Goal: Task Accomplishment & Management: Manage account settings

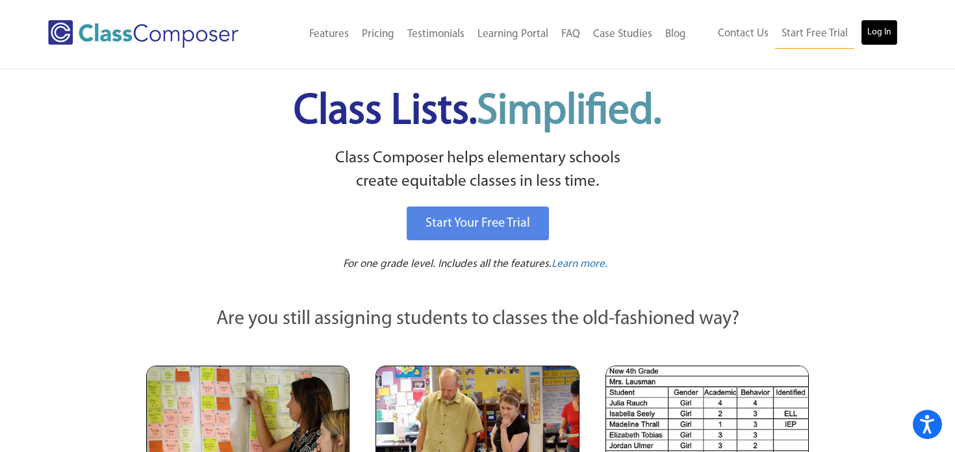
click at [870, 38] on link "Log In" at bounding box center [879, 32] width 37 height 26
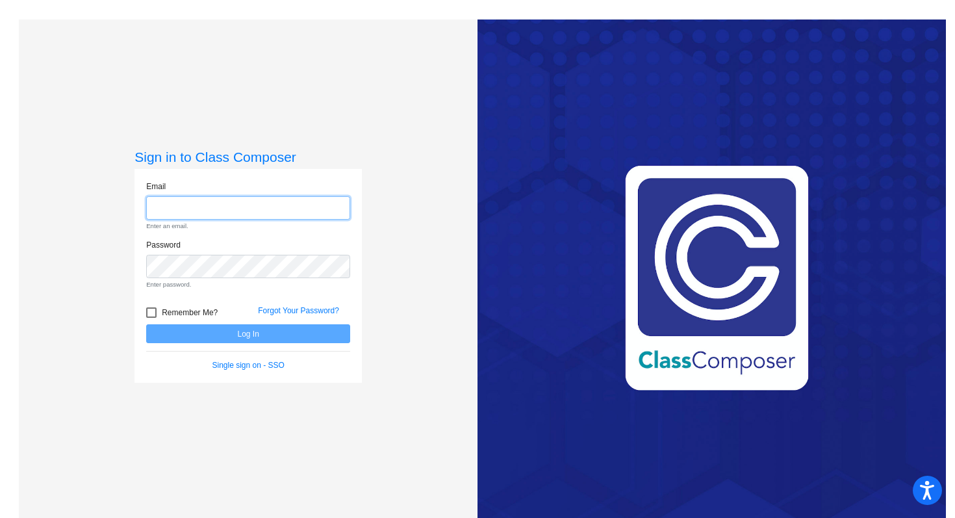
type input "sbrar@lgusd.org"
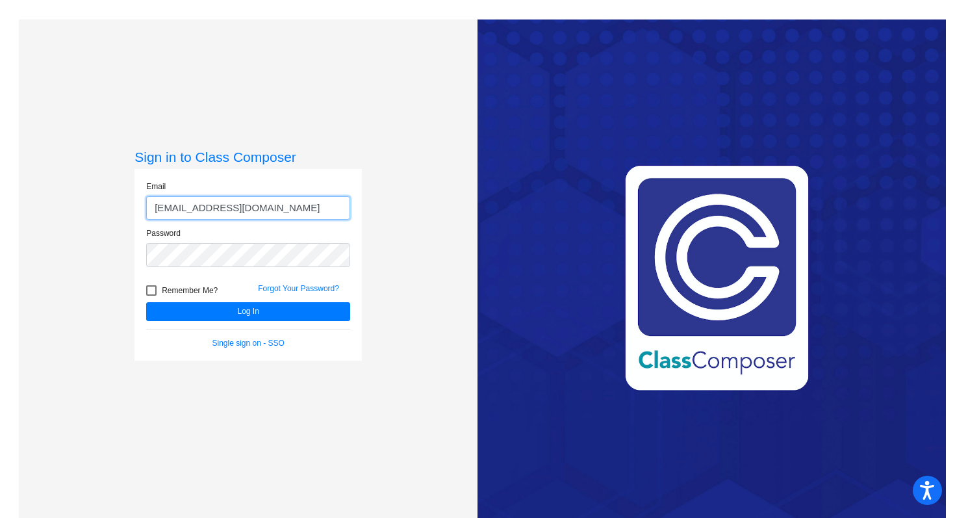
click at [146, 302] on button "Log In" at bounding box center [248, 311] width 204 height 19
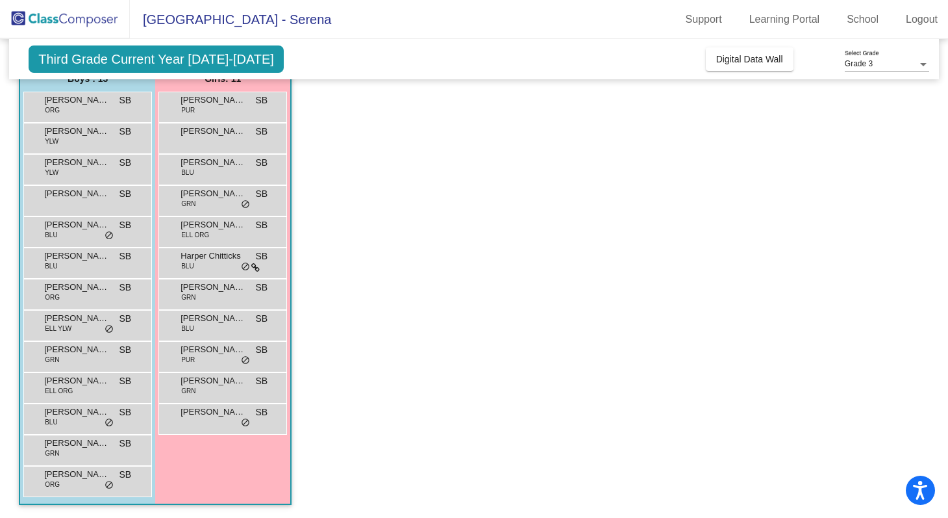
scroll to position [114, 0]
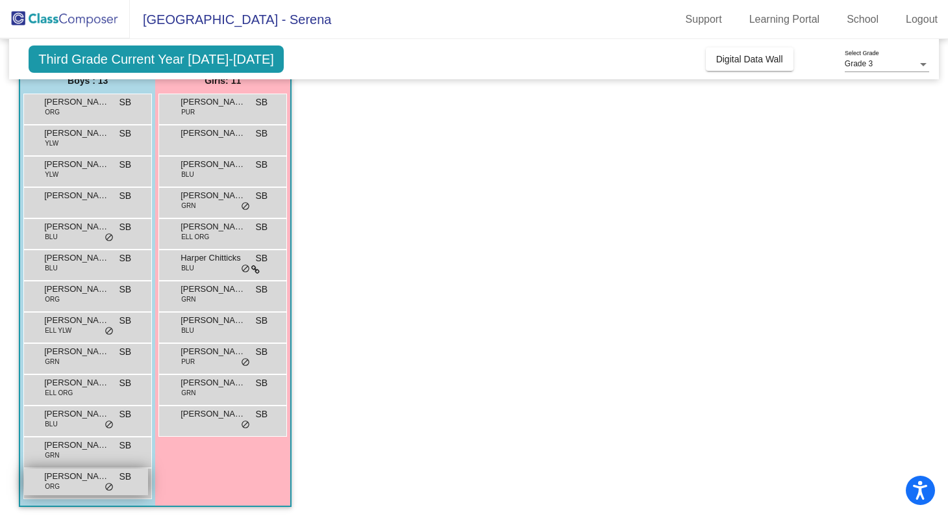
click at [109, 451] on span "do_not_disturb_alt" at bounding box center [109, 487] width 9 height 10
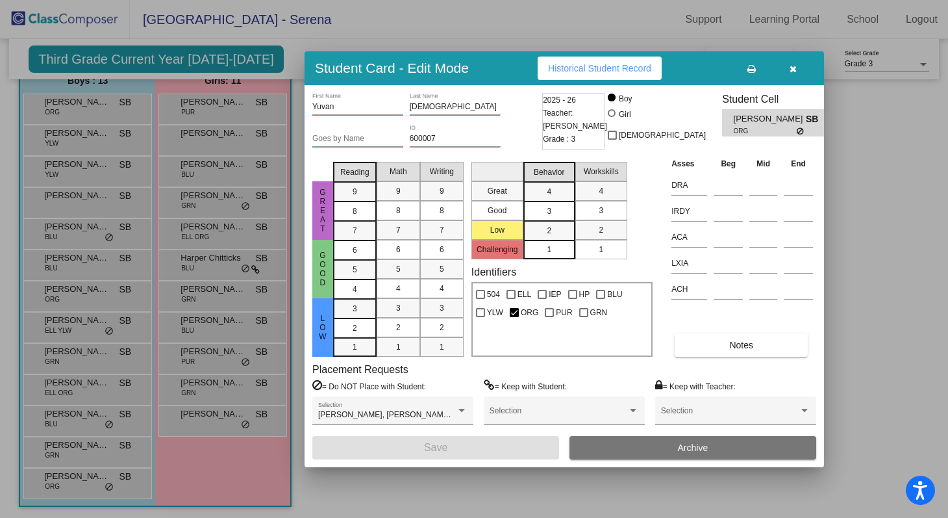
click at [791, 69] on icon "button" at bounding box center [793, 68] width 7 height 9
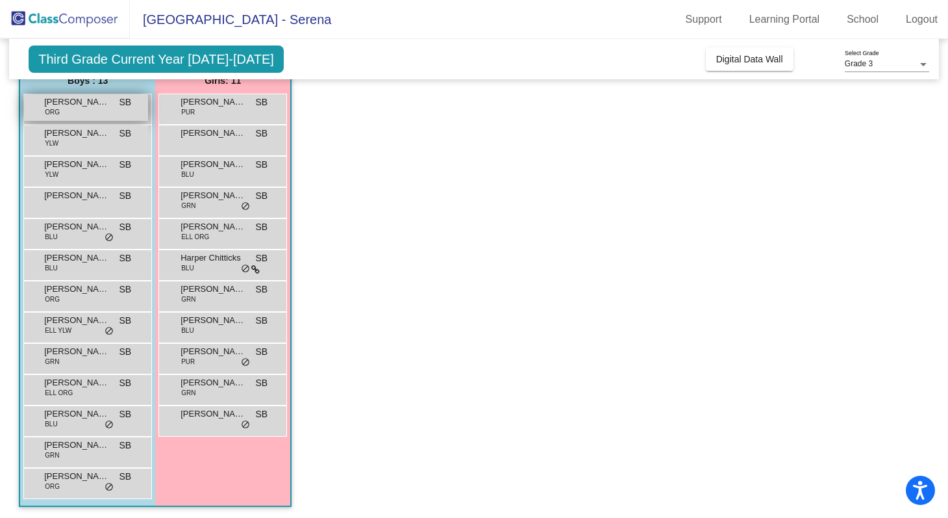
click at [70, 110] on div "Arius Farzin-Horton ORG SB lock do_not_disturb_alt" at bounding box center [86, 107] width 124 height 27
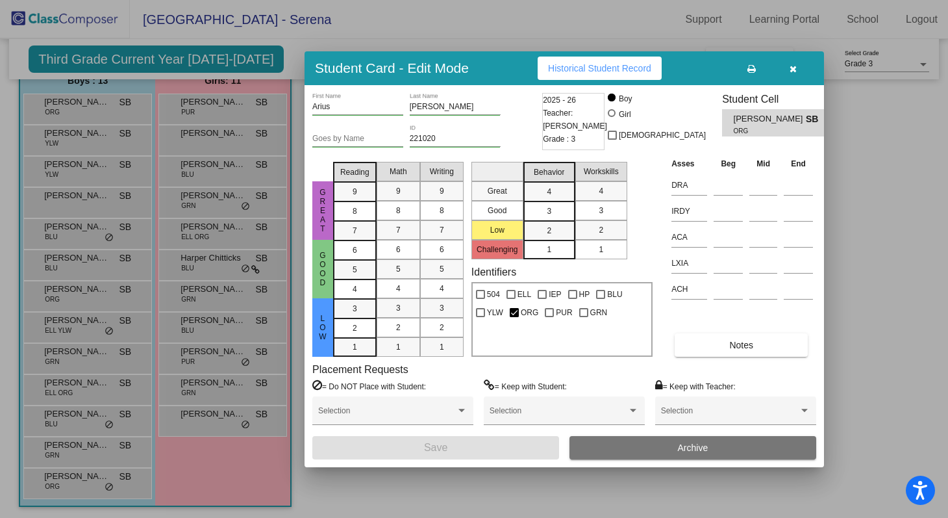
click at [790, 68] on icon "button" at bounding box center [793, 68] width 7 height 9
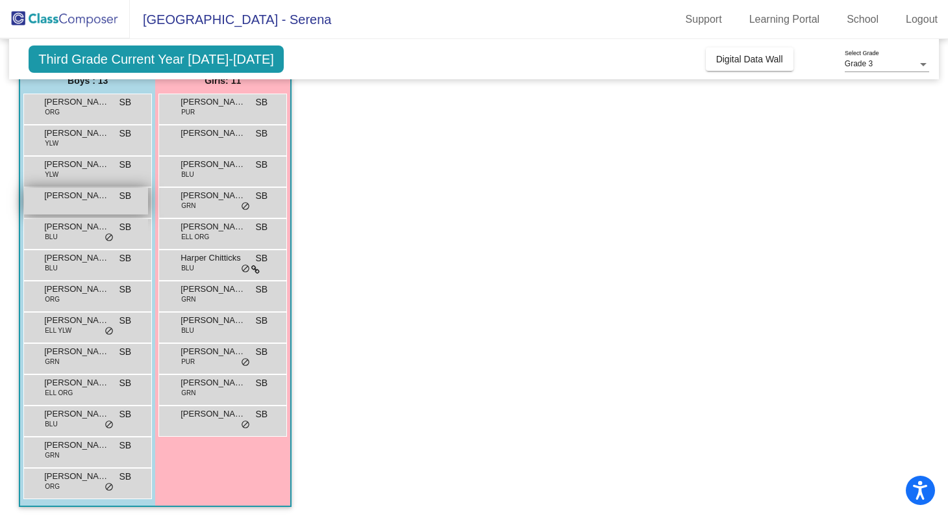
click at [96, 197] on span "Eitan Benhamou" at bounding box center [76, 195] width 65 height 13
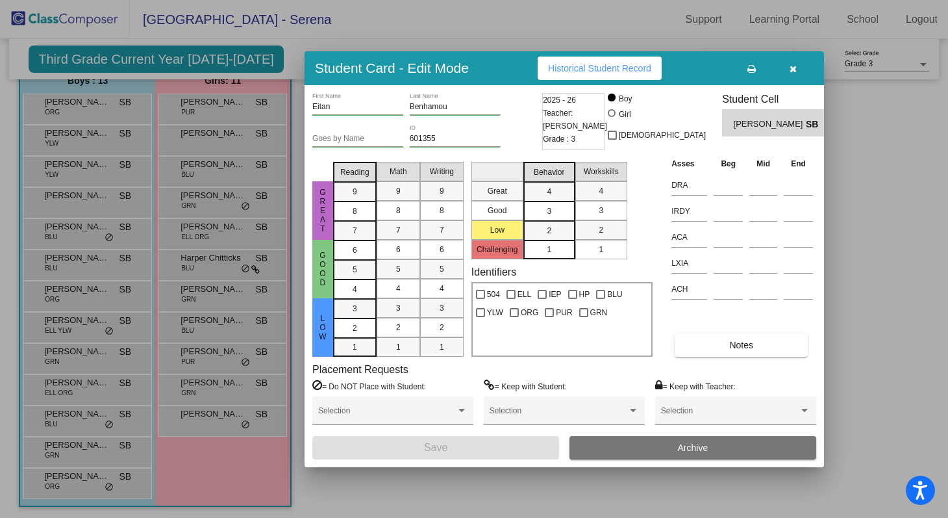
click at [796, 70] on icon "button" at bounding box center [793, 68] width 7 height 9
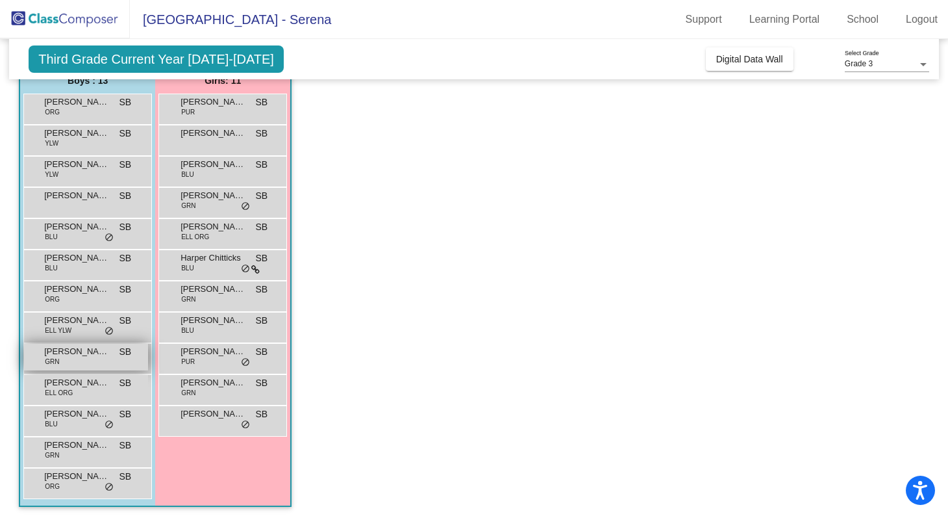
click at [79, 357] on div "Krishan Koushik GRN SB lock do_not_disturb_alt" at bounding box center [86, 357] width 124 height 27
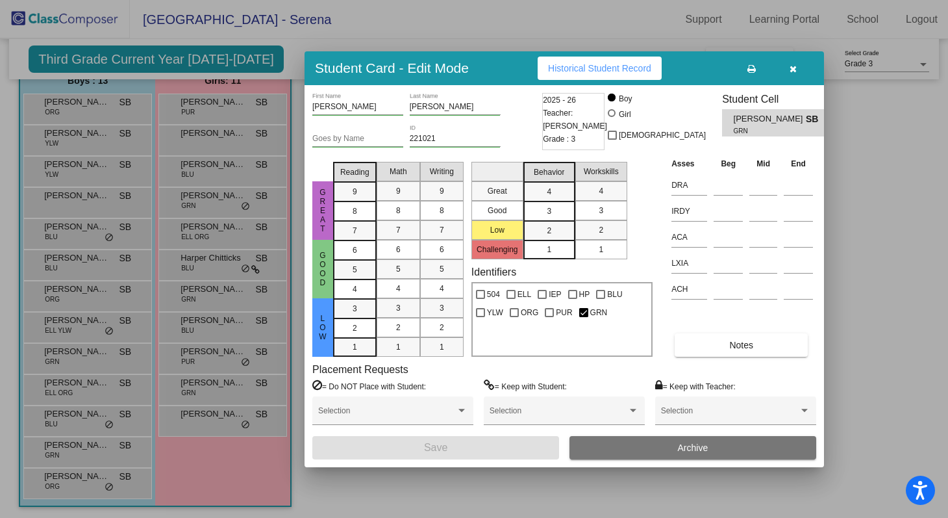
click at [796, 71] on icon "button" at bounding box center [793, 68] width 7 height 9
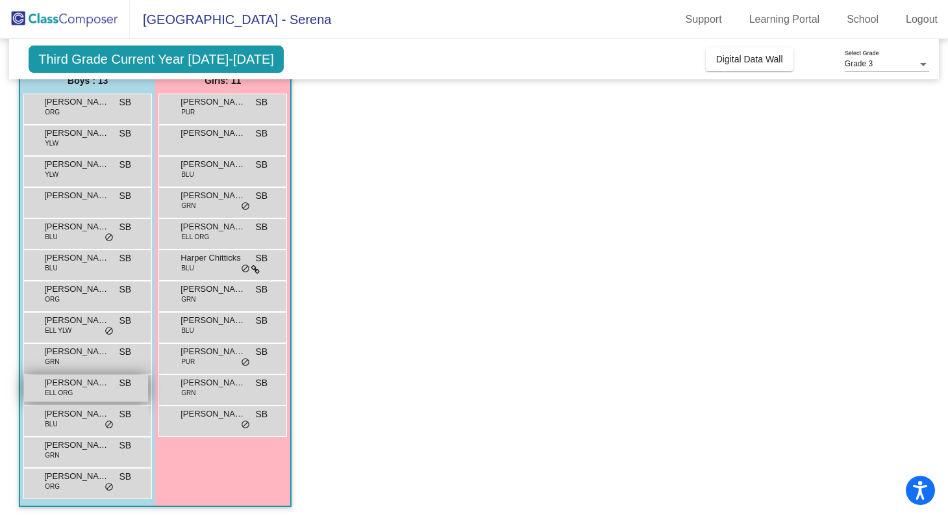
click at [69, 386] on span "Leon Sabourian" at bounding box center [76, 382] width 65 height 13
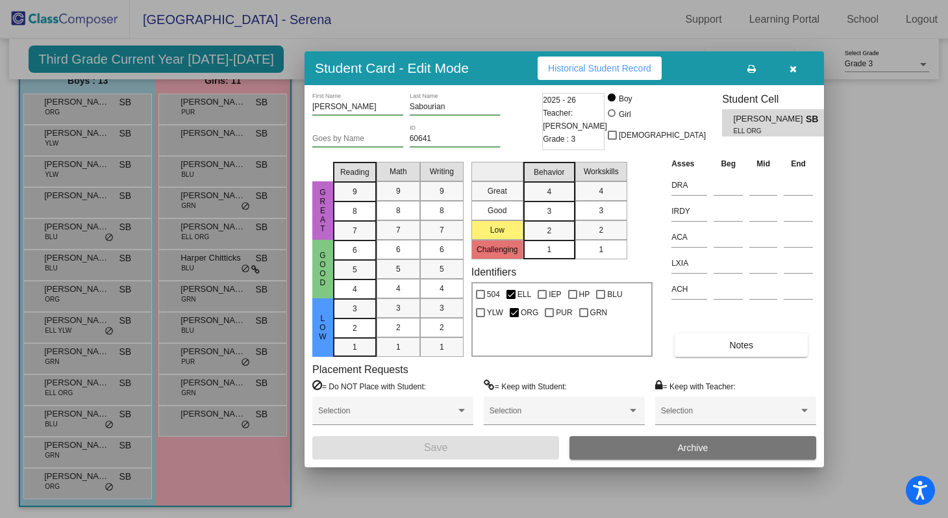
click at [796, 66] on icon "button" at bounding box center [793, 68] width 7 height 9
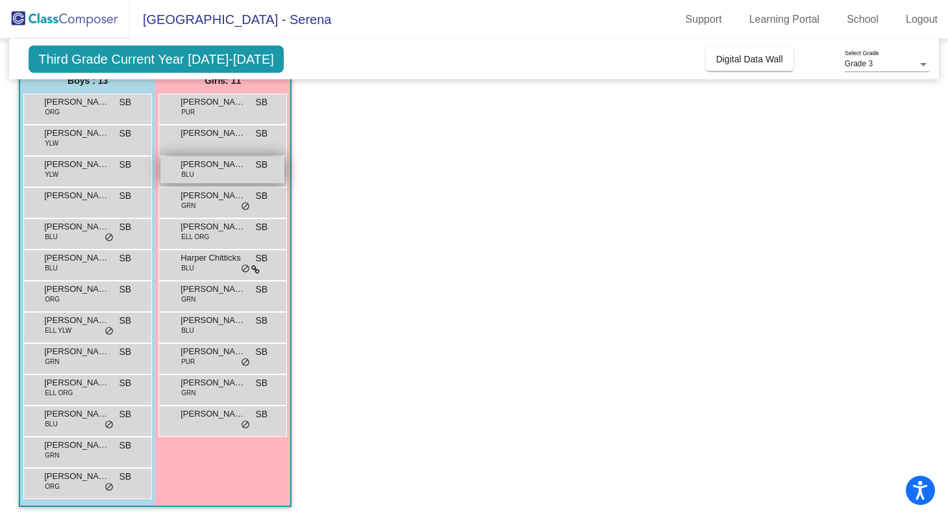
click at [220, 173] on div "Chloe Bagrak BLU SB lock do_not_disturb_alt" at bounding box center [222, 170] width 124 height 27
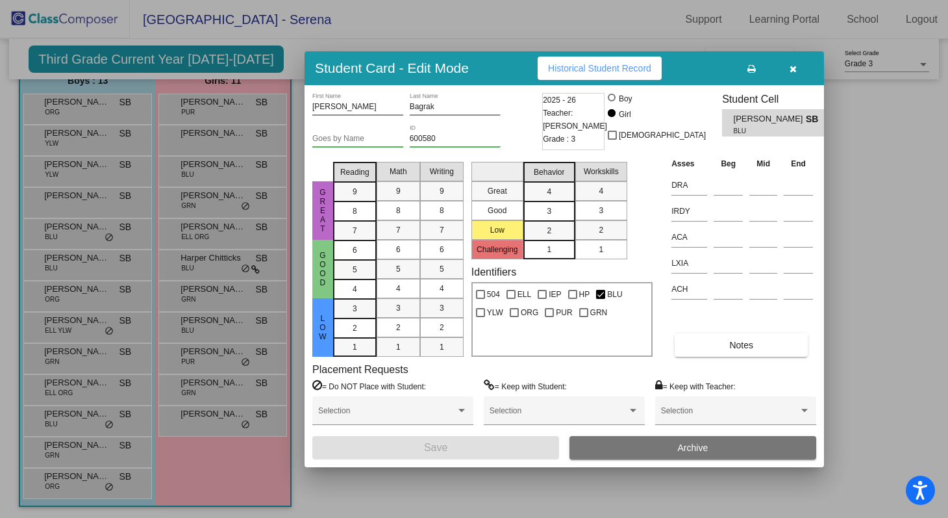
click at [797, 66] on button "button" at bounding box center [793, 68] width 42 height 23
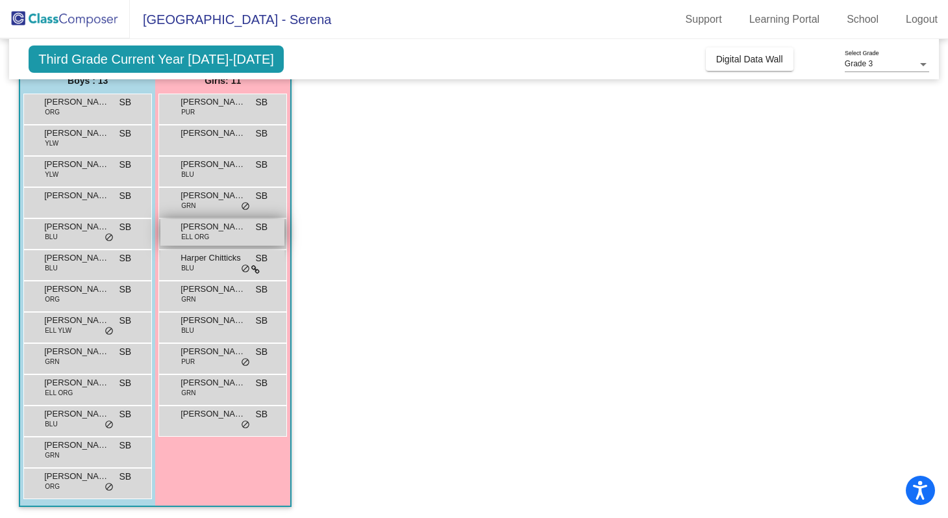
click at [234, 229] on span "Ellie Chen" at bounding box center [213, 226] width 65 height 13
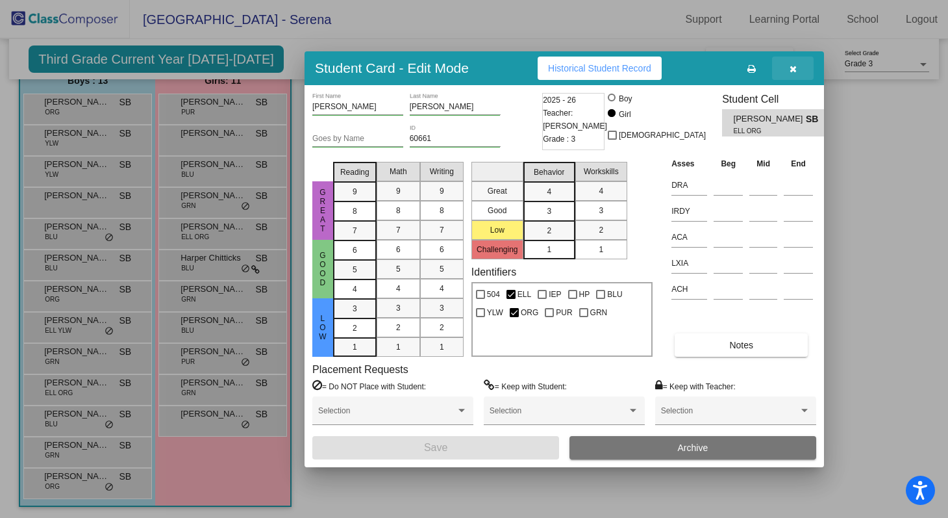
click at [796, 65] on icon "button" at bounding box center [793, 68] width 7 height 9
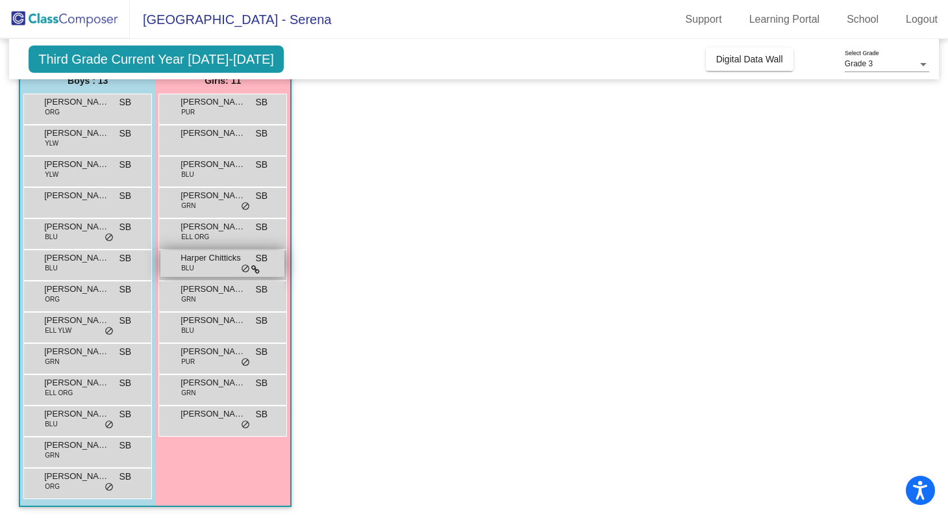
click at [230, 267] on div "Harper Chitticks BLU SB lock do_not_disturb_alt" at bounding box center [222, 263] width 124 height 27
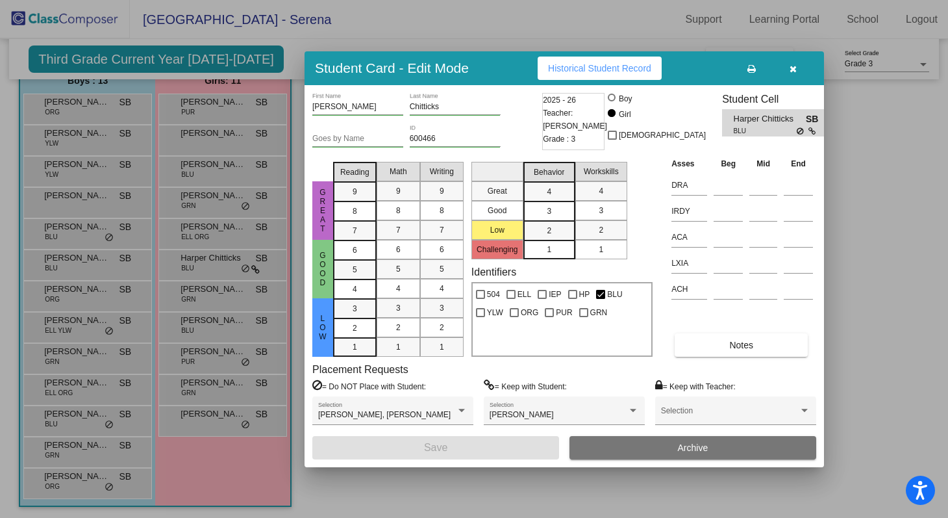
click at [798, 66] on button "button" at bounding box center [793, 68] width 42 height 23
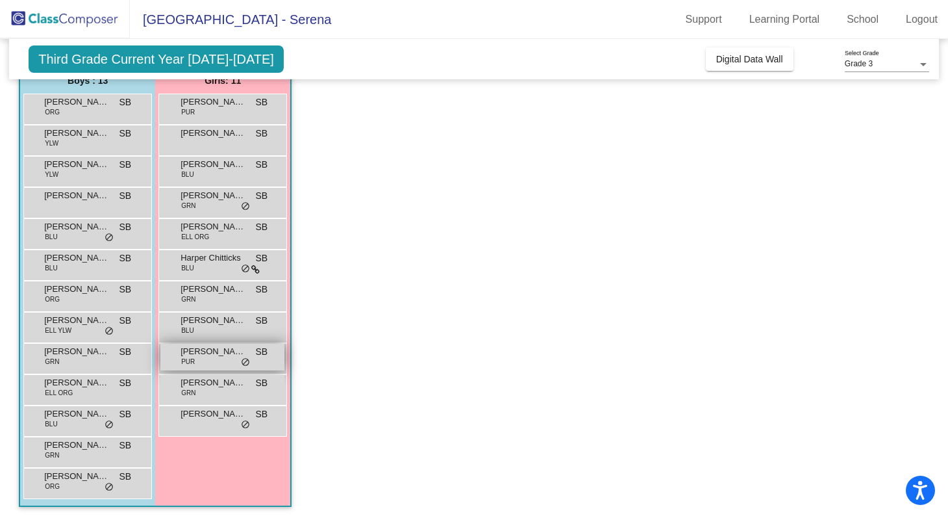
click at [218, 362] on div "Rowan Roberts PUR SB lock do_not_disturb_alt" at bounding box center [222, 357] width 124 height 27
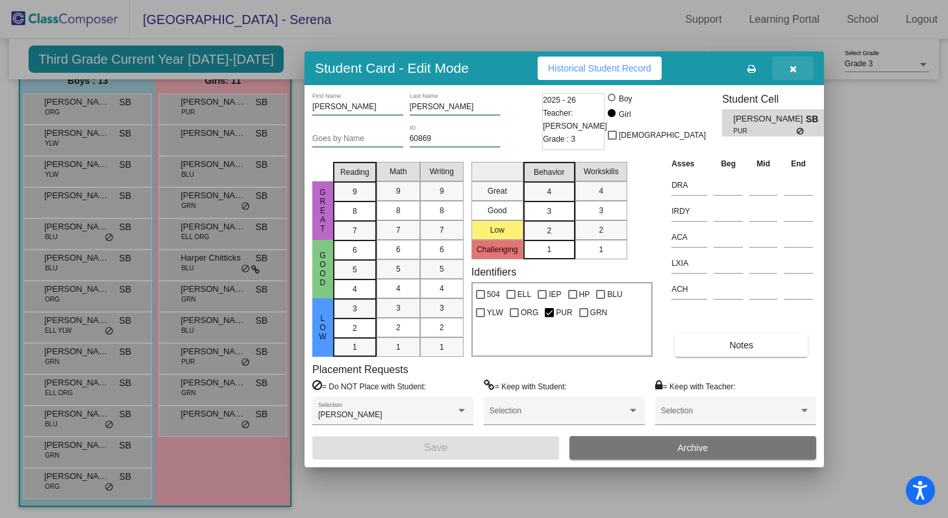
click at [793, 68] on icon "button" at bounding box center [793, 68] width 7 height 9
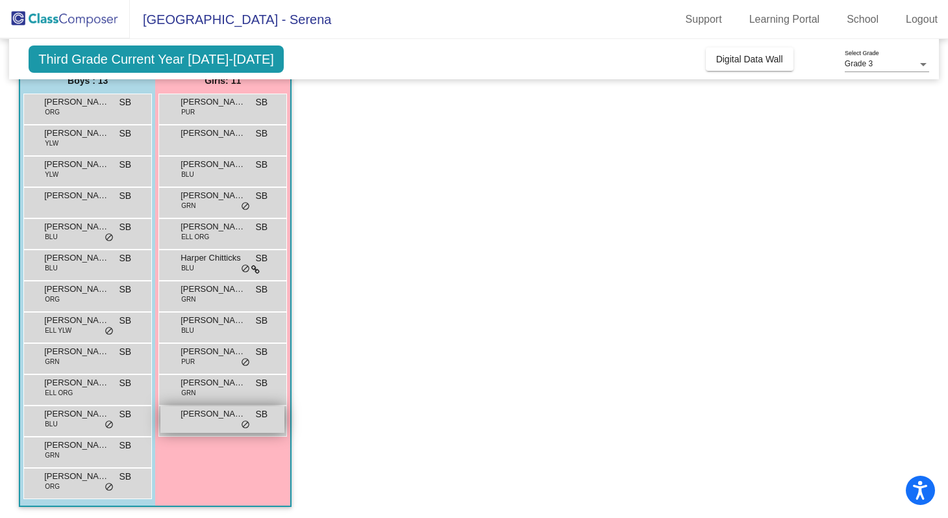
click at [216, 421] on div "Zaina Reza SB lock do_not_disturb_alt" at bounding box center [222, 419] width 124 height 27
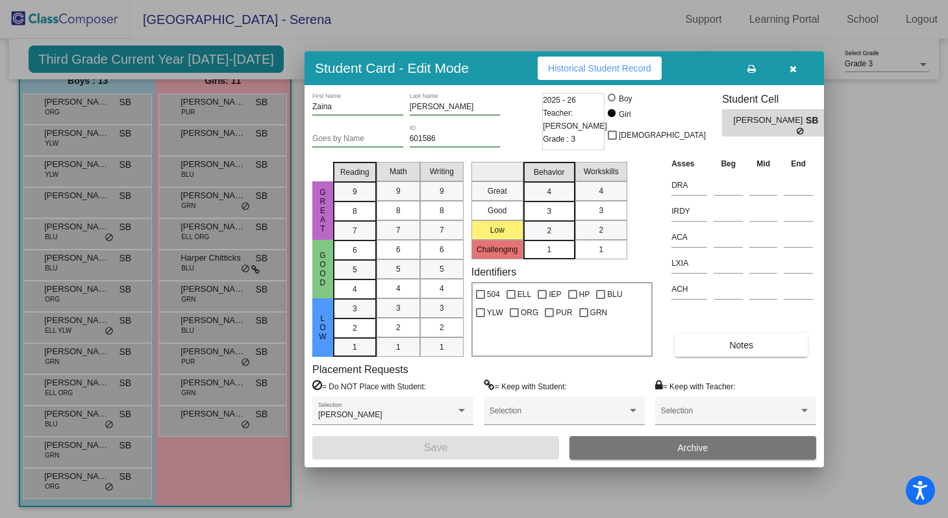
click at [794, 69] on icon "button" at bounding box center [793, 68] width 7 height 9
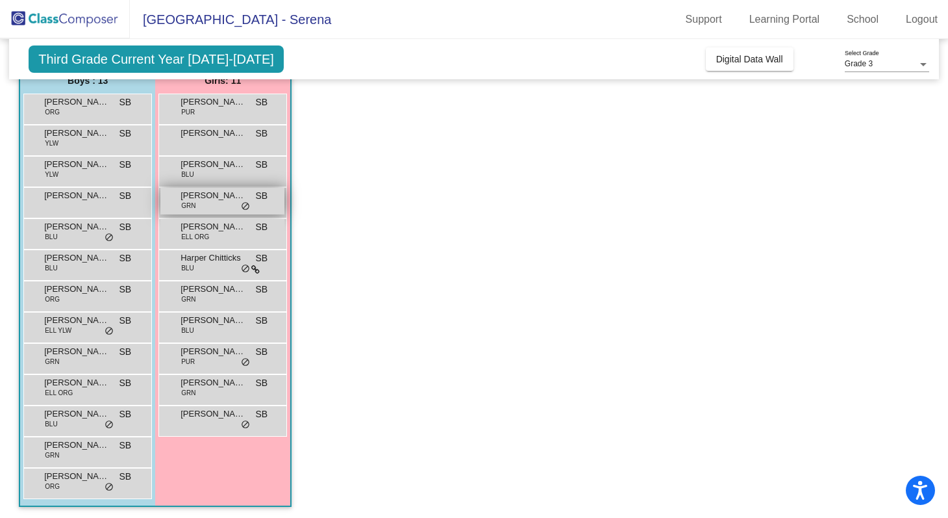
click at [199, 205] on div "Demi Shyba GRN SB lock do_not_disturb_alt" at bounding box center [222, 201] width 124 height 27
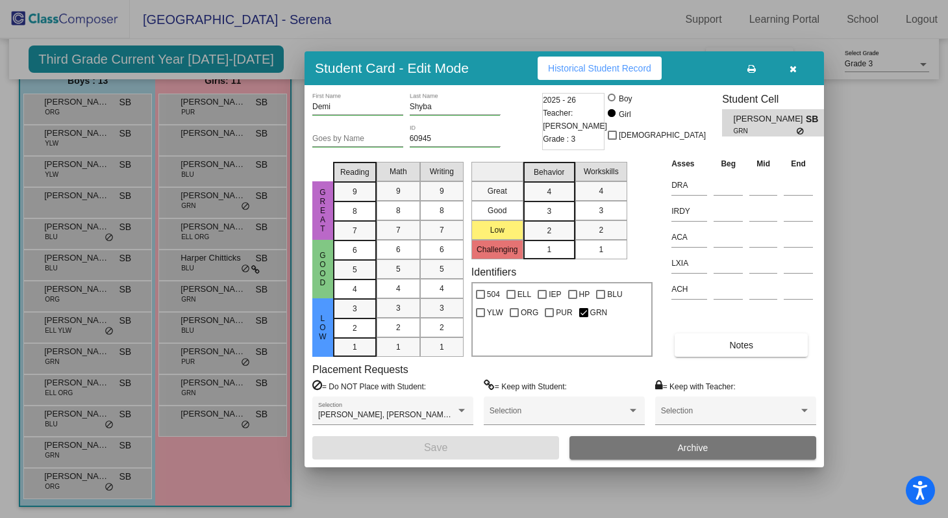
click at [797, 66] on button "button" at bounding box center [793, 68] width 42 height 23
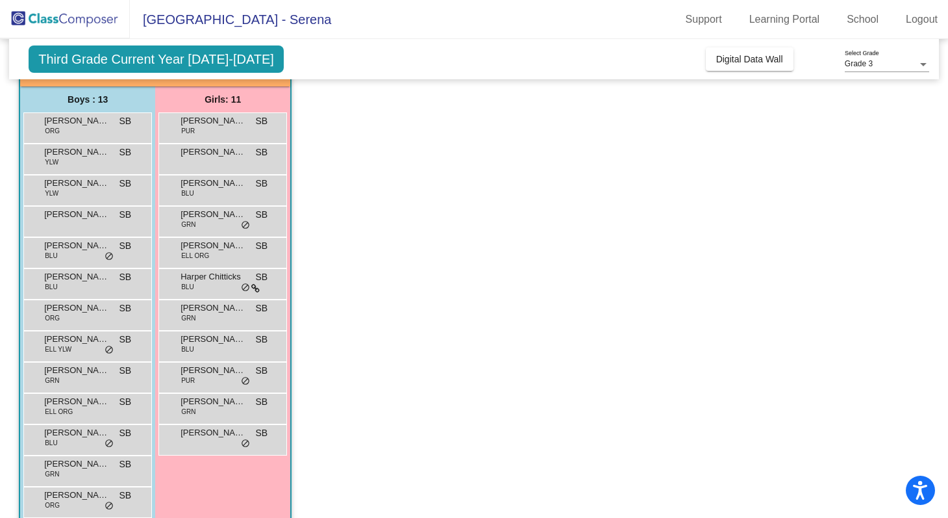
scroll to position [97, 0]
click at [55, 260] on div "Evan Rodriguez BLU SB lock do_not_disturb_alt" at bounding box center [86, 249] width 124 height 27
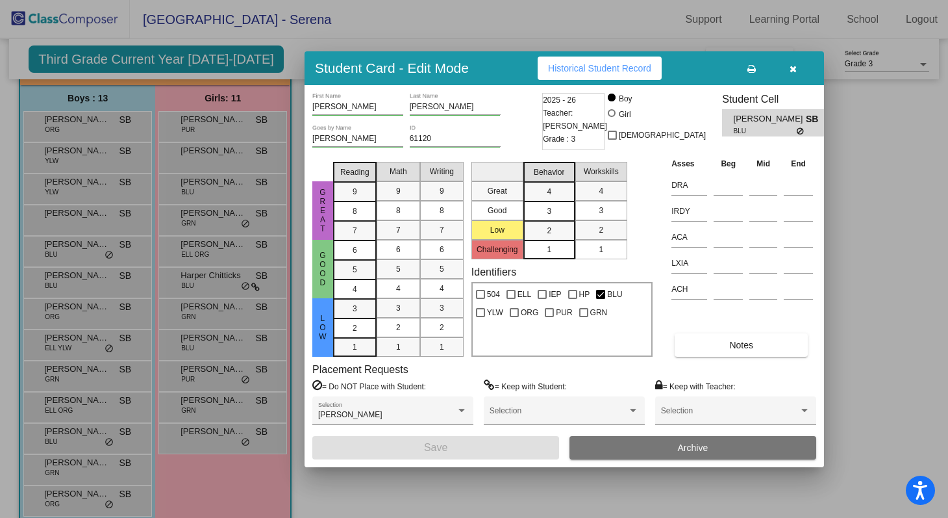
click at [796, 65] on icon "button" at bounding box center [793, 68] width 7 height 9
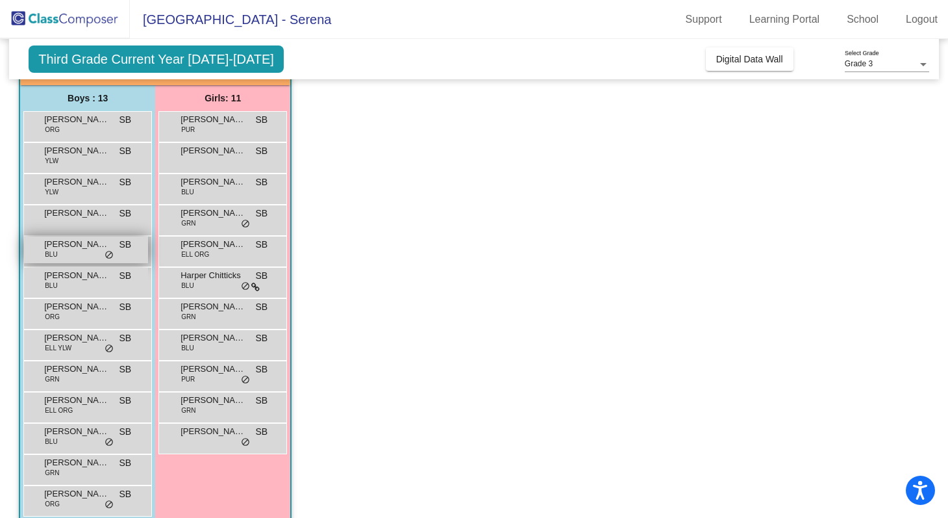
click at [50, 245] on span "Evan Rodriguez" at bounding box center [76, 244] width 65 height 13
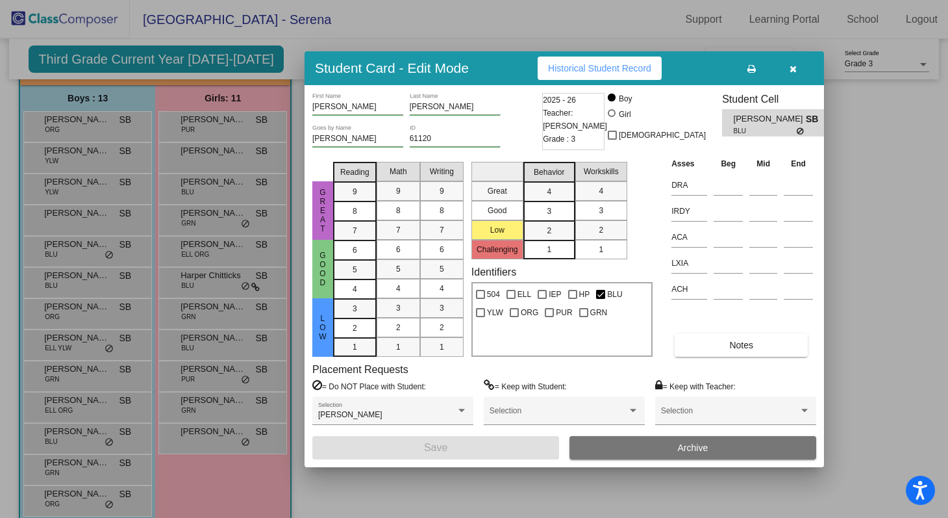
click at [798, 71] on button "button" at bounding box center [793, 68] width 42 height 23
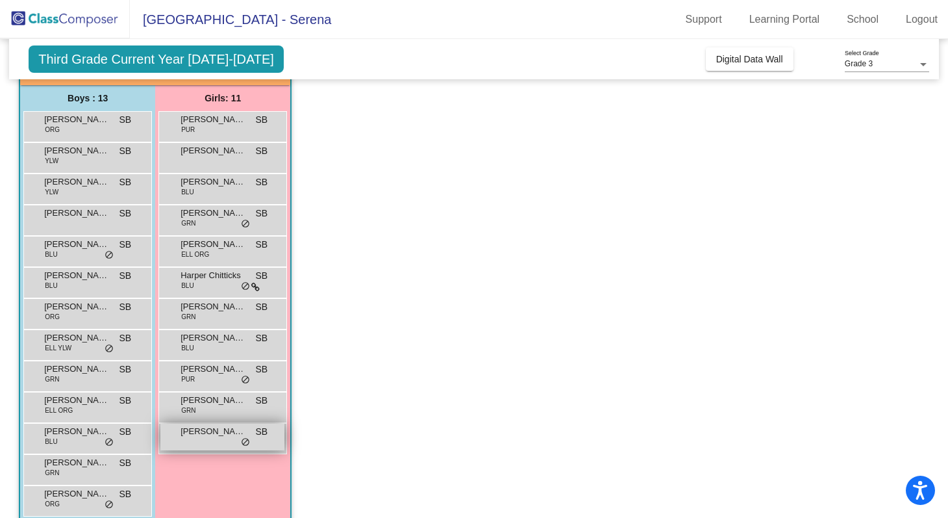
click at [197, 438] on div "Zaina Reza SB lock do_not_disturb_alt" at bounding box center [222, 436] width 124 height 27
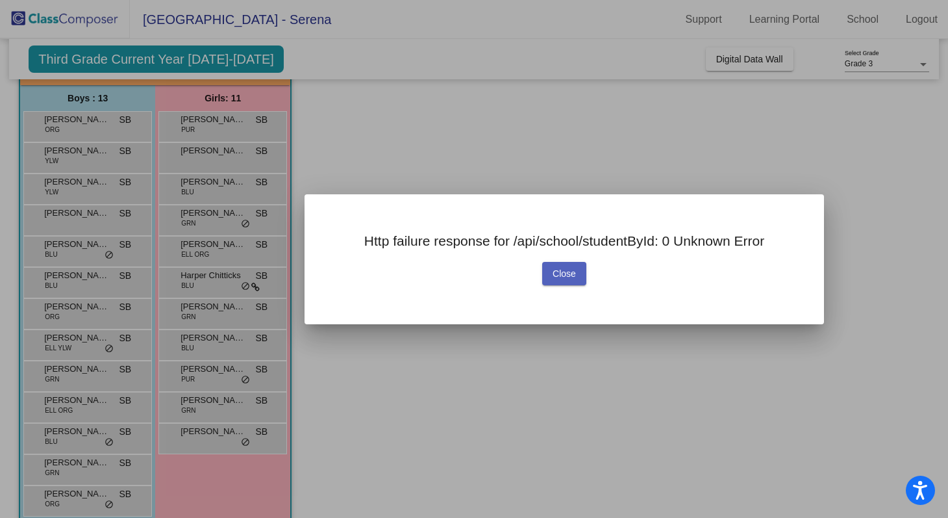
click at [566, 266] on button "Close" at bounding box center [564, 273] width 44 height 23
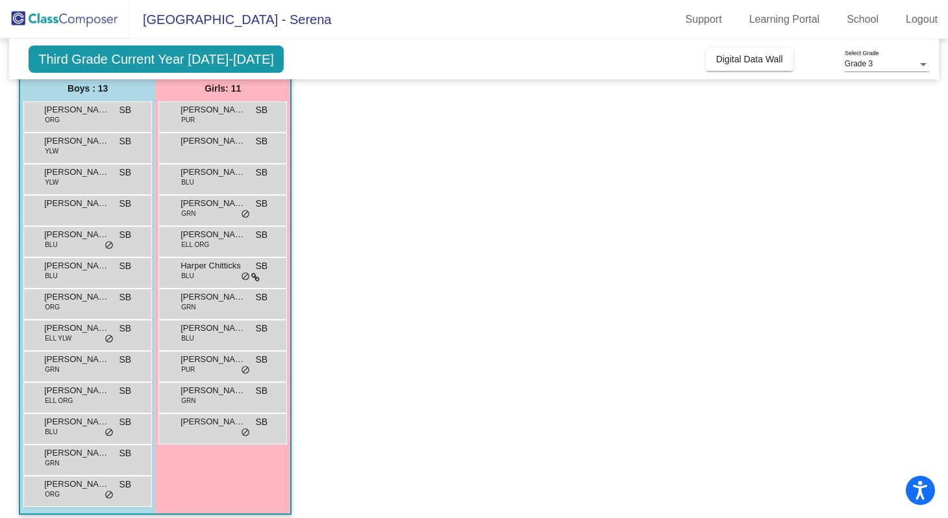
scroll to position [116, 0]
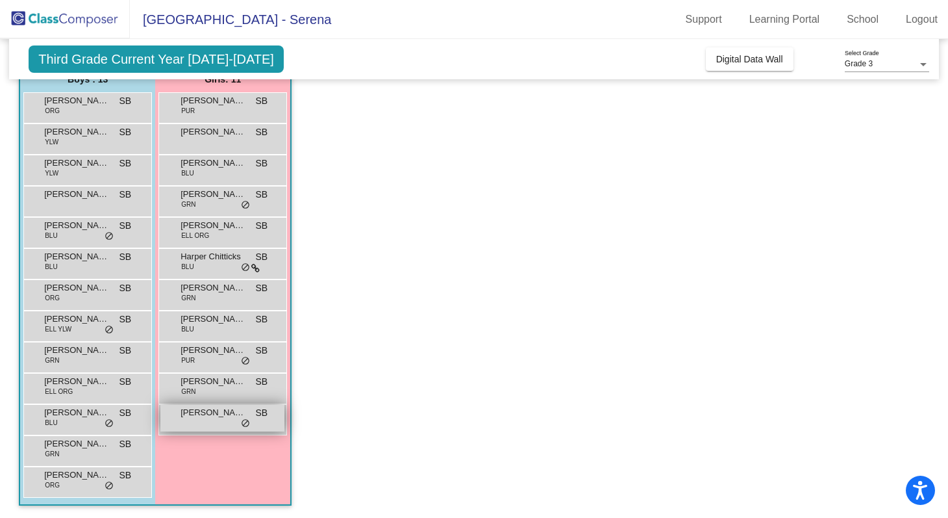
click at [216, 423] on div "Zaina Reza SB lock do_not_disturb_alt" at bounding box center [222, 418] width 124 height 27
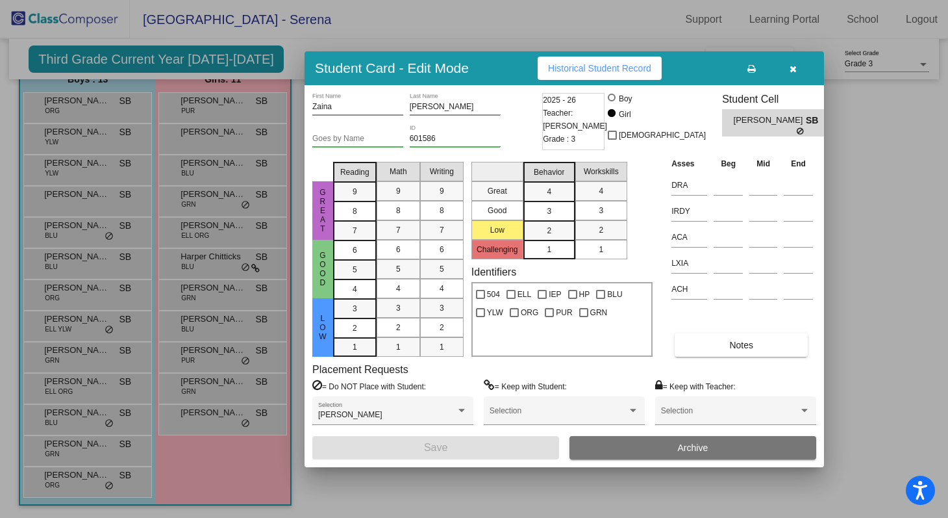
click at [798, 73] on button "button" at bounding box center [793, 68] width 42 height 23
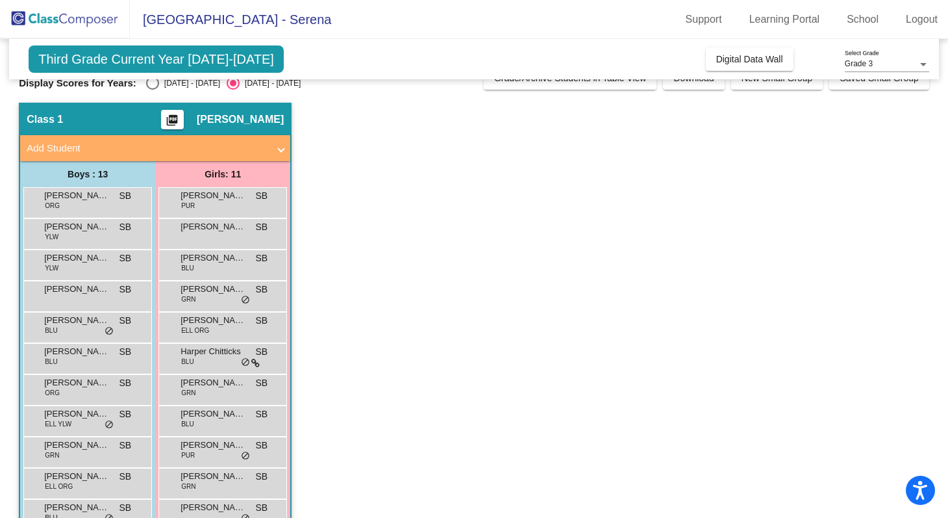
scroll to position [116, 0]
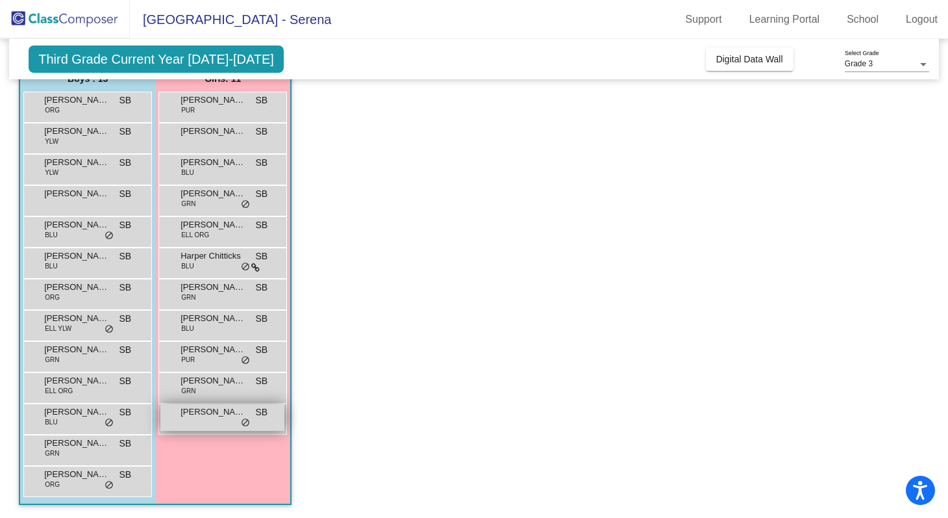
click at [208, 413] on span "Zaina Reza" at bounding box center [213, 411] width 65 height 13
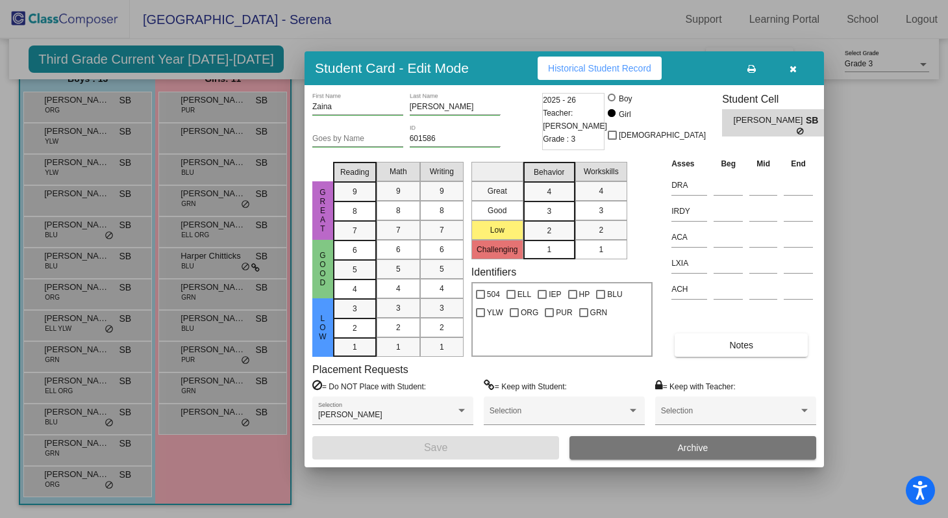
click at [790, 66] on icon "button" at bounding box center [793, 68] width 7 height 9
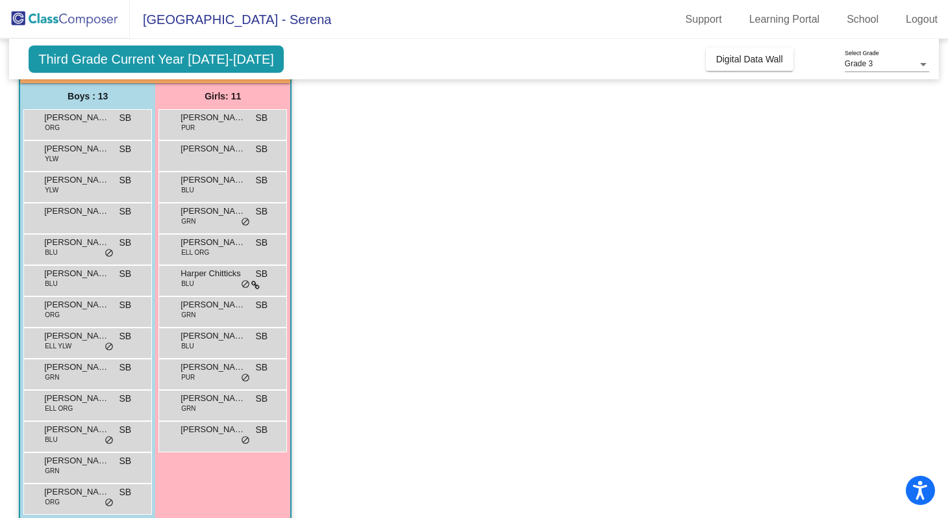
scroll to position [97, 0]
click at [62, 246] on span "Evan Rodriguez" at bounding box center [76, 243] width 65 height 13
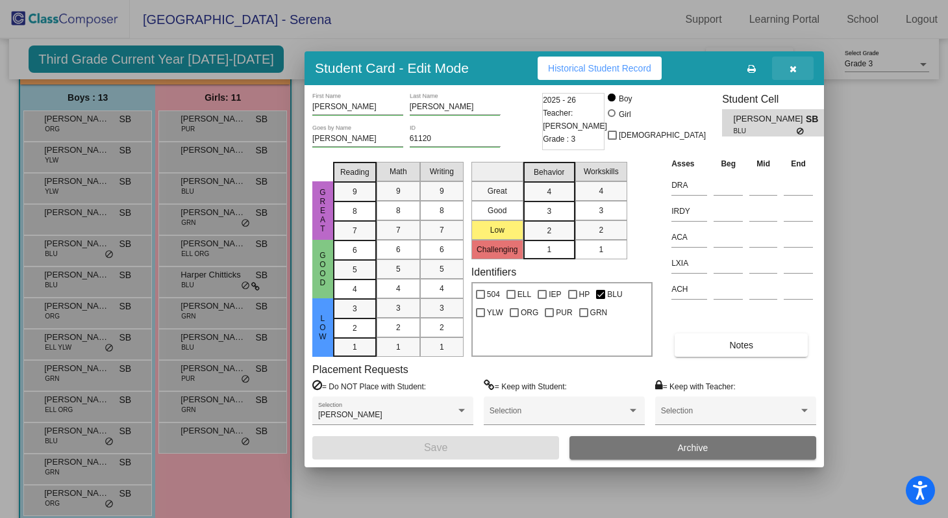
click at [794, 77] on button "button" at bounding box center [793, 68] width 42 height 23
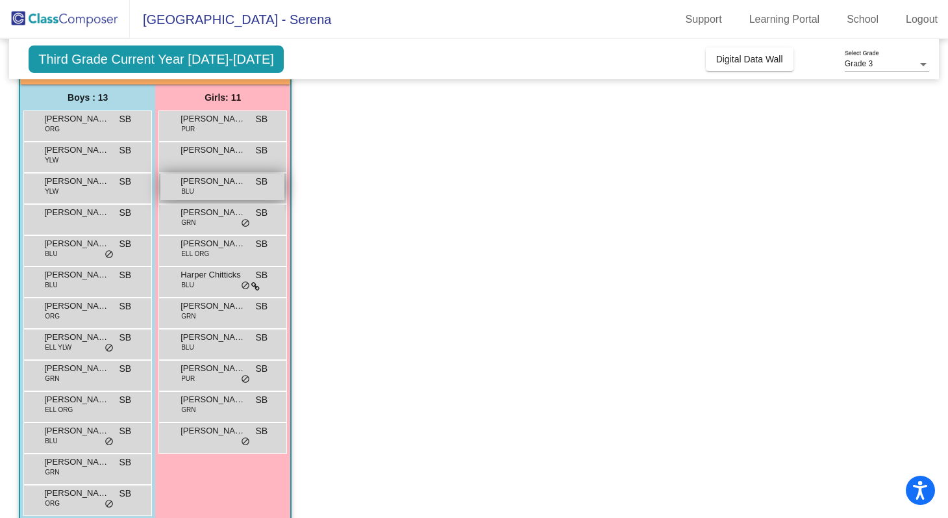
click at [220, 179] on span "Chloe Bagrak" at bounding box center [213, 181] width 65 height 13
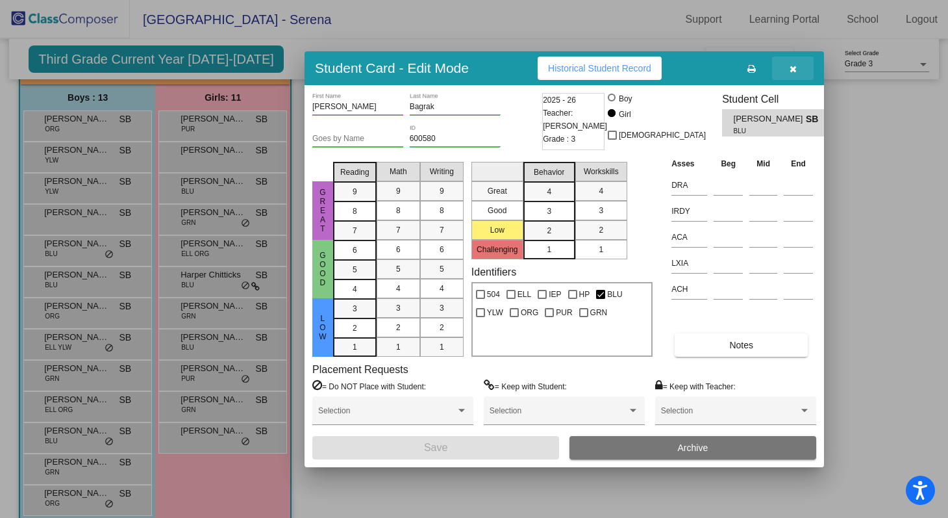
click at [788, 69] on button "button" at bounding box center [793, 68] width 42 height 23
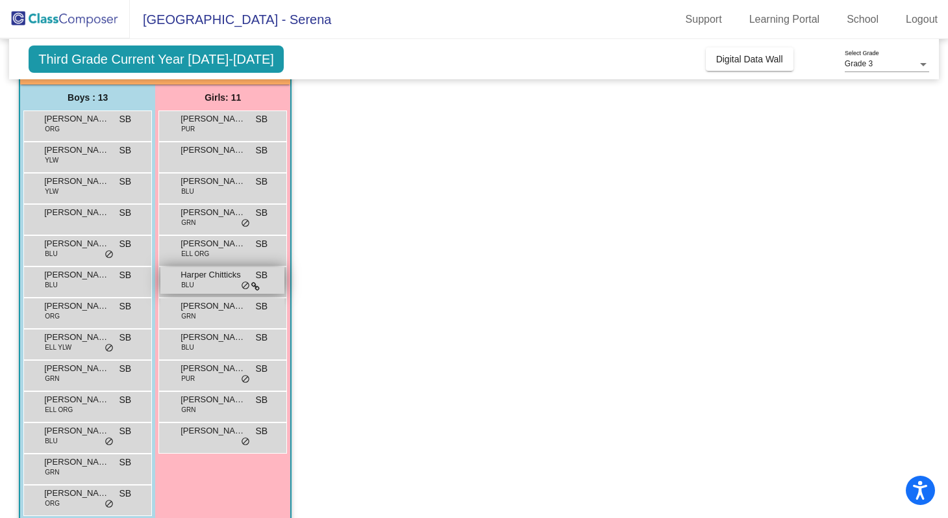
click at [223, 281] on div "Harper Chitticks BLU SB lock do_not_disturb_alt" at bounding box center [222, 280] width 124 height 27
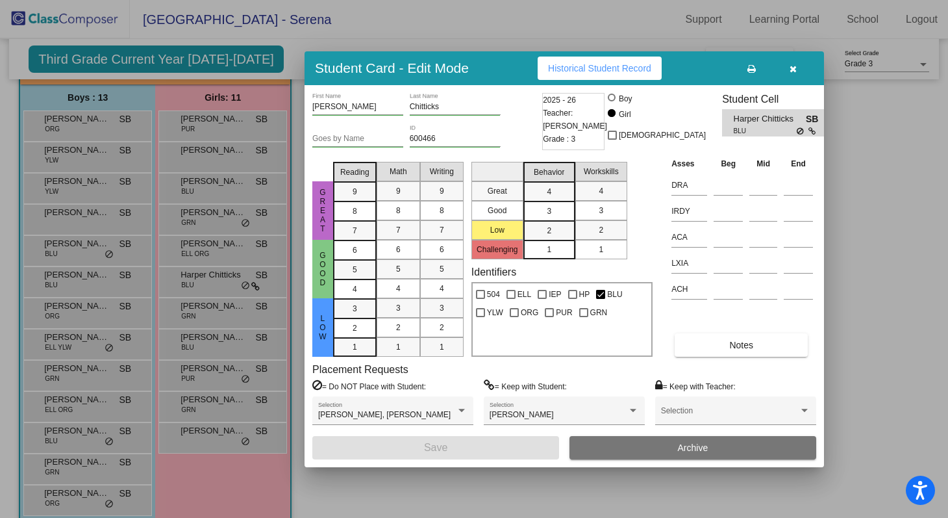
click at [799, 62] on button "button" at bounding box center [793, 68] width 42 height 23
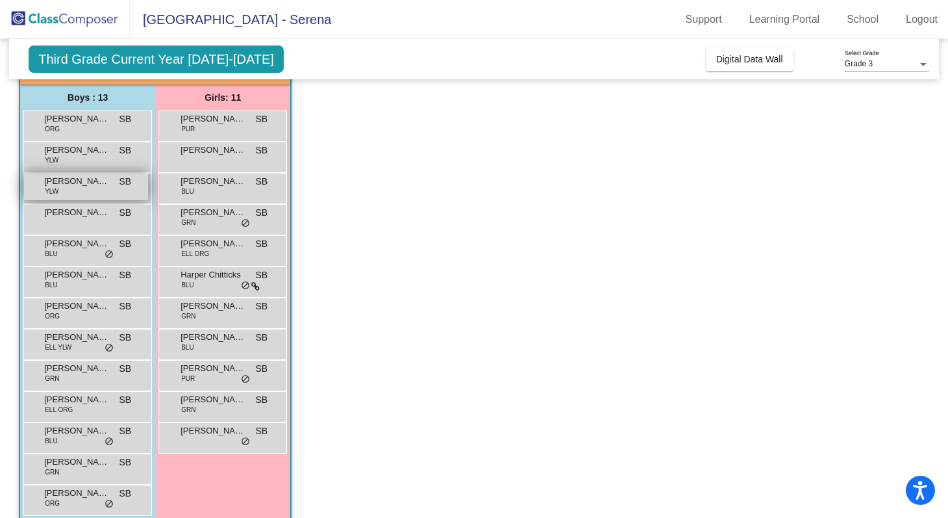
click at [84, 180] on span "Dojun Kim" at bounding box center [76, 181] width 65 height 13
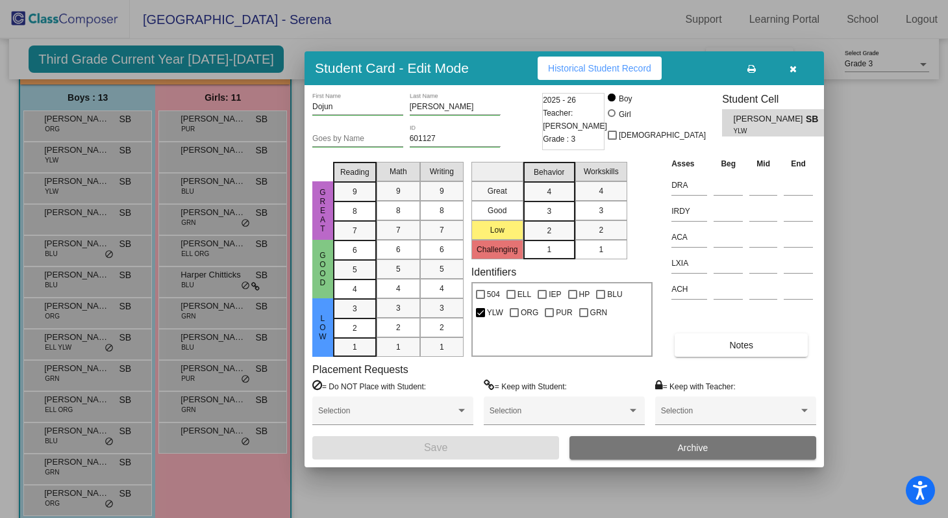
click at [794, 69] on icon "button" at bounding box center [793, 68] width 7 height 9
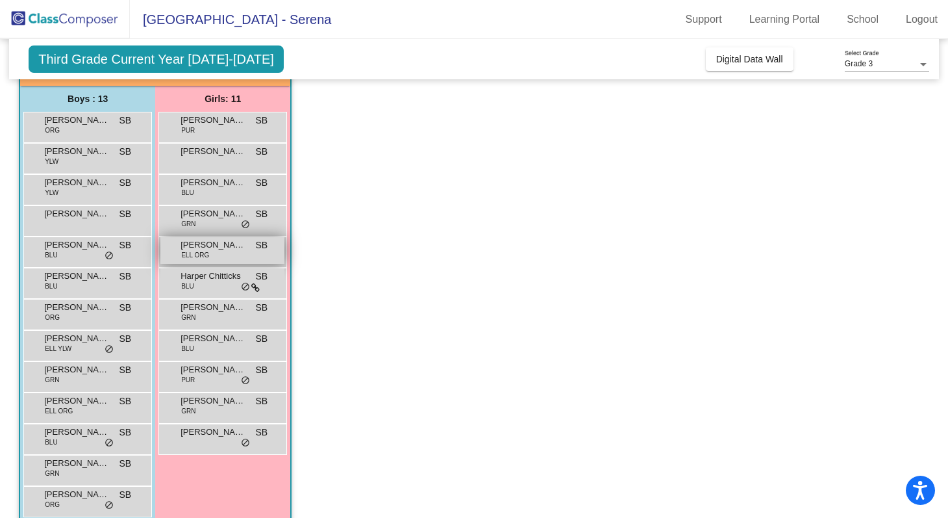
scroll to position [103, 0]
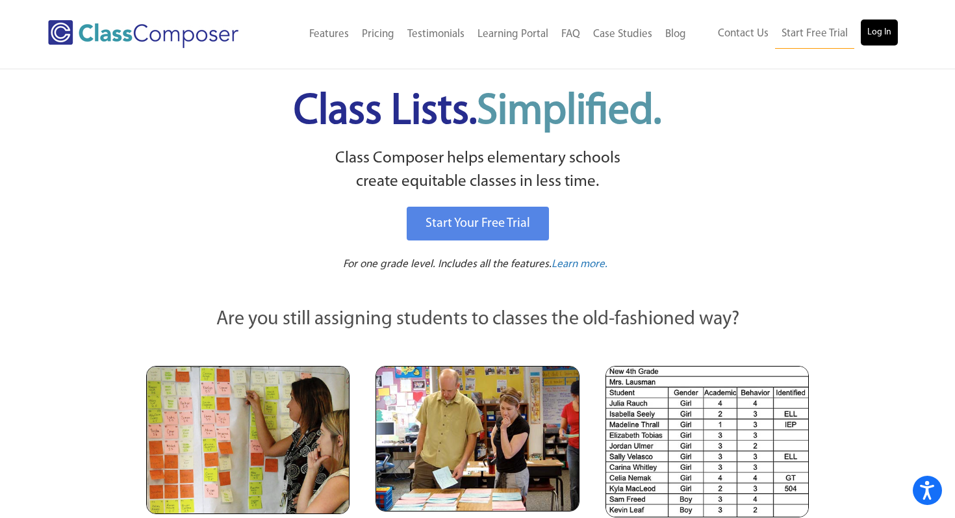
click at [869, 31] on link "Log In" at bounding box center [879, 32] width 37 height 26
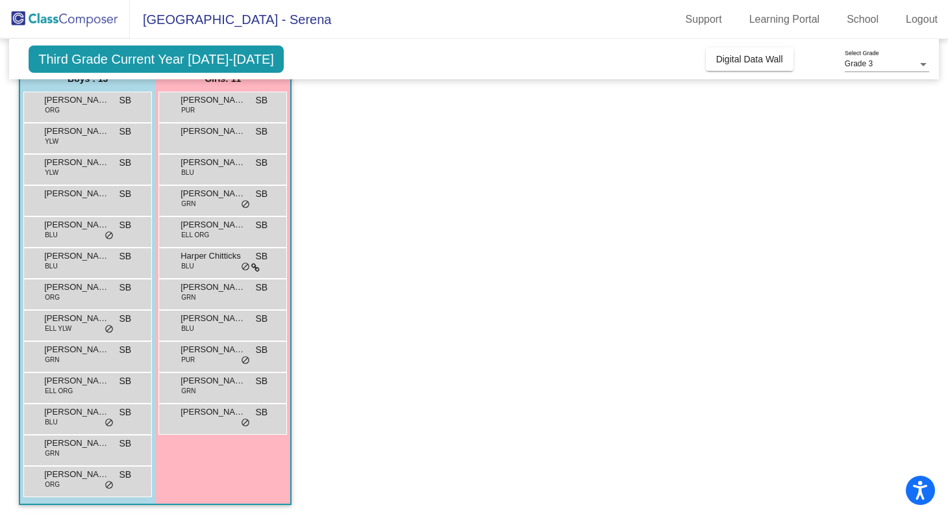
scroll to position [113, 0]
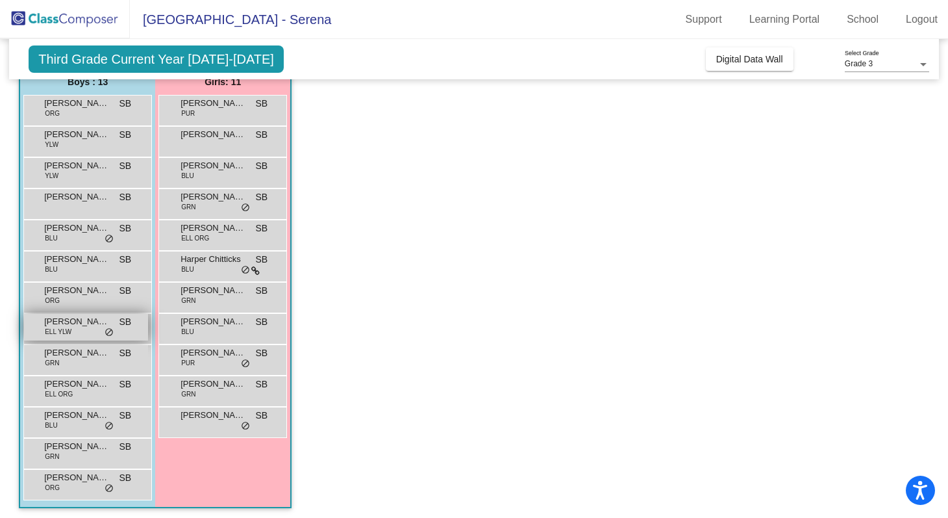
click at [62, 315] on span "[PERSON_NAME]" at bounding box center [76, 321] width 65 height 13
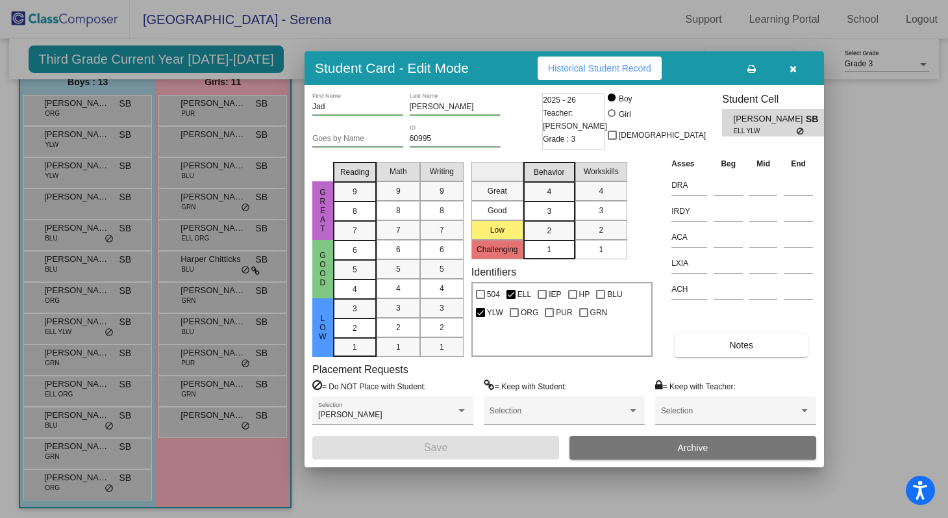
click at [797, 66] on button "button" at bounding box center [793, 68] width 42 height 23
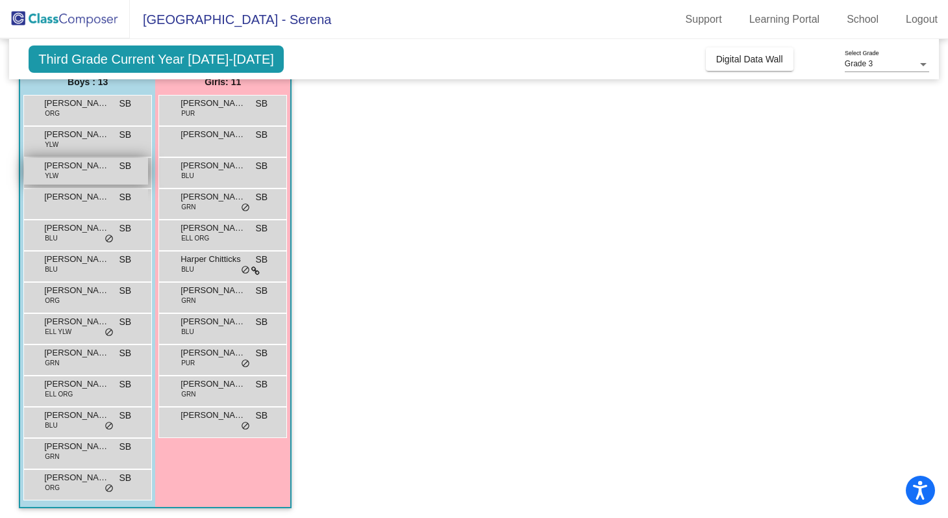
click at [92, 183] on div "Dojun Kim YLW SB lock do_not_disturb_alt" at bounding box center [86, 171] width 124 height 27
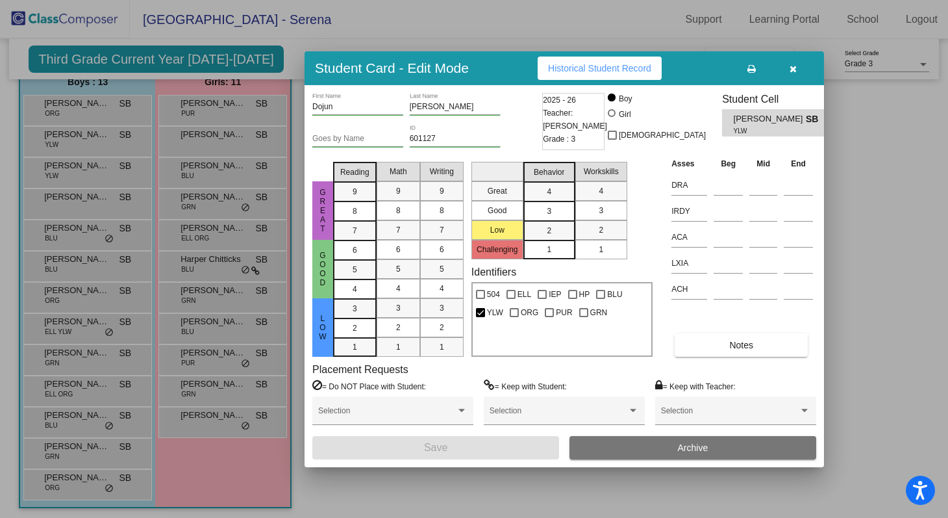
click at [798, 66] on button "button" at bounding box center [793, 68] width 42 height 23
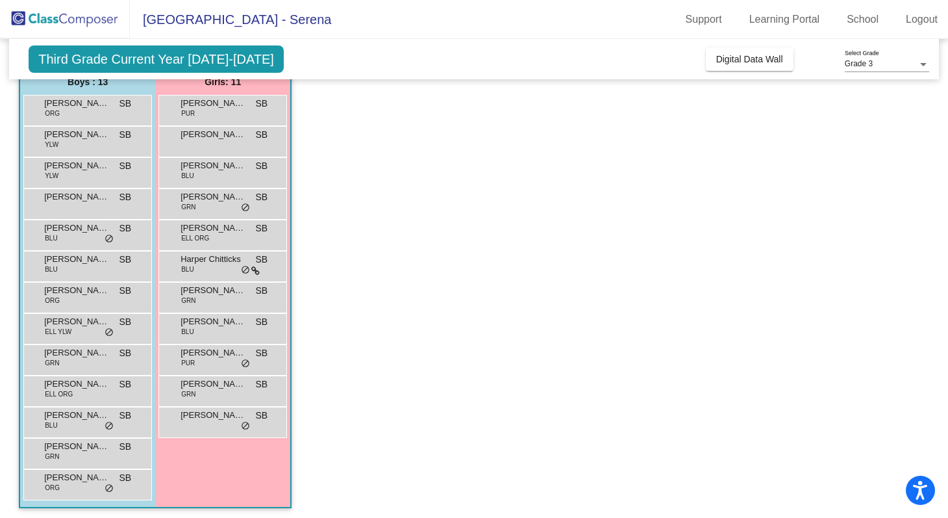
scroll to position [116, 0]
